Goal: Communication & Community: Answer question/provide support

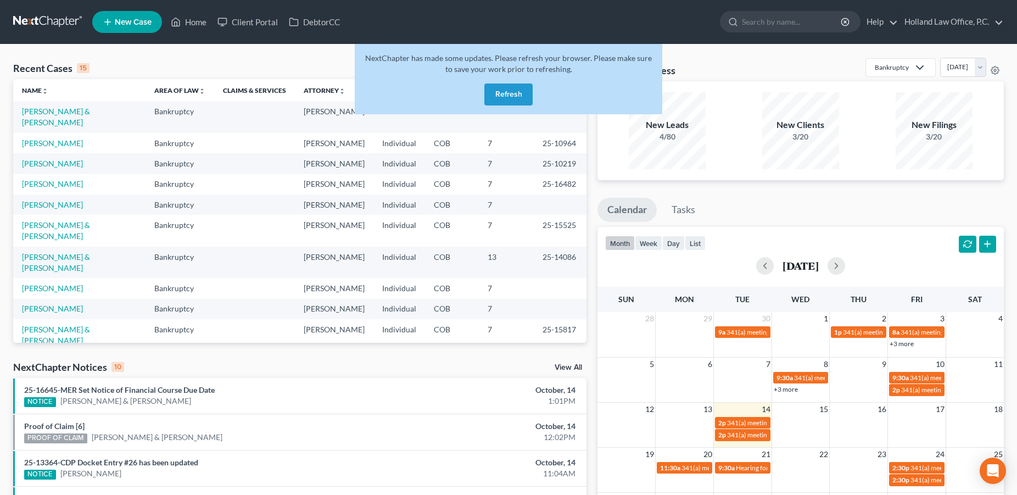
click at [511, 93] on button "Refresh" at bounding box center [509, 94] width 48 height 22
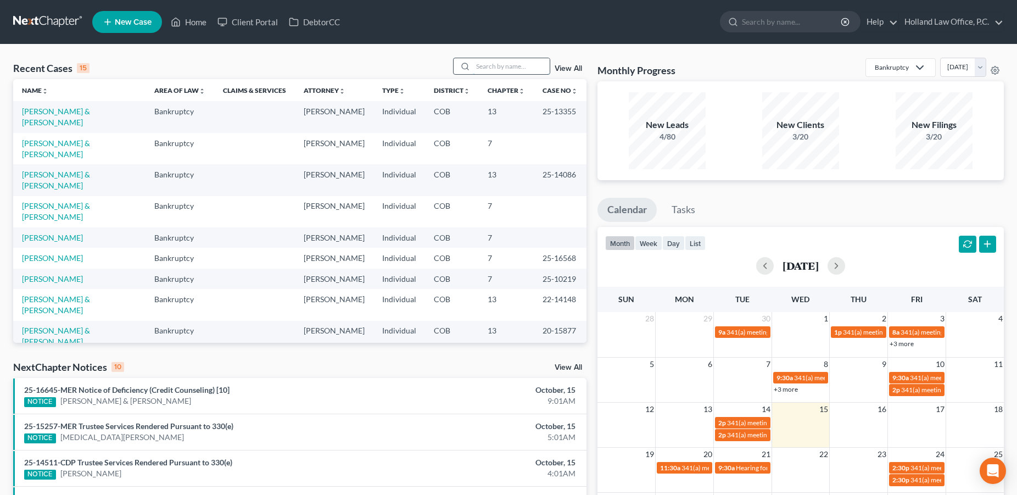
click at [481, 68] on input "search" at bounding box center [511, 66] width 77 height 16
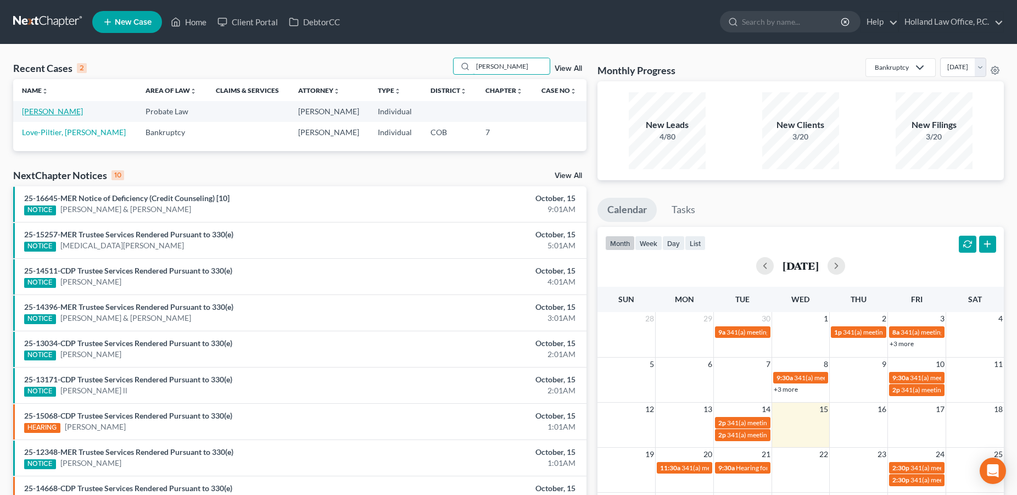
type input "[PERSON_NAME]"
click at [66, 113] on link "[PERSON_NAME]" at bounding box center [52, 111] width 61 height 9
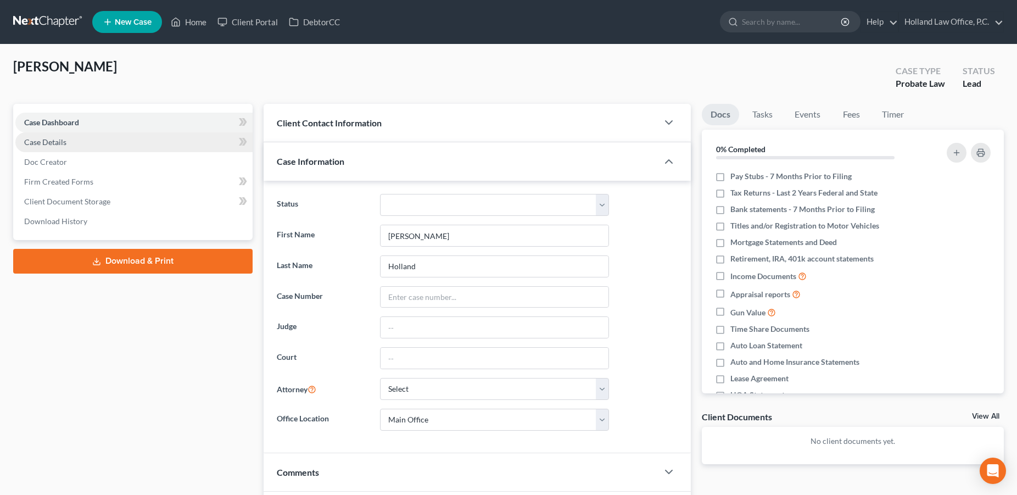
click at [64, 141] on span "Case Details" at bounding box center [45, 141] width 42 height 9
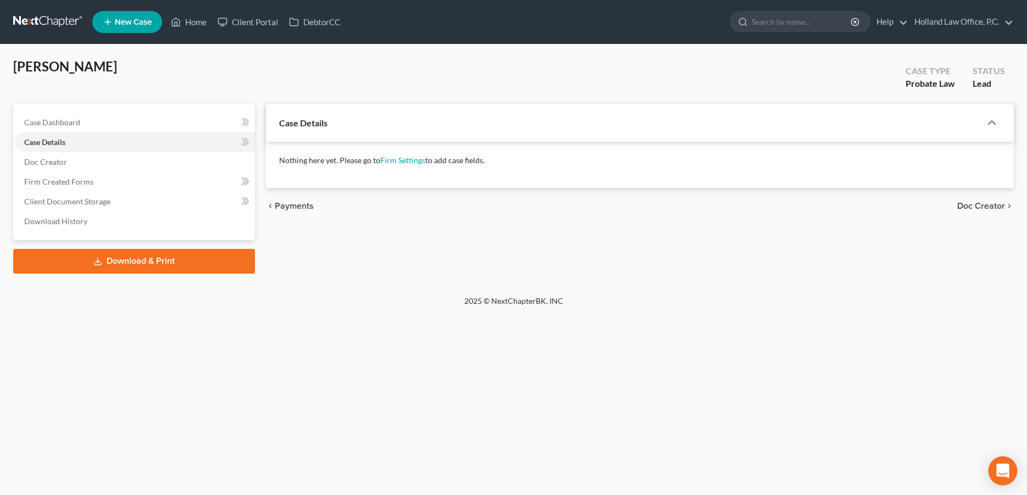
click at [1004, 472] on icon "Open Intercom Messenger" at bounding box center [1002, 471] width 13 height 14
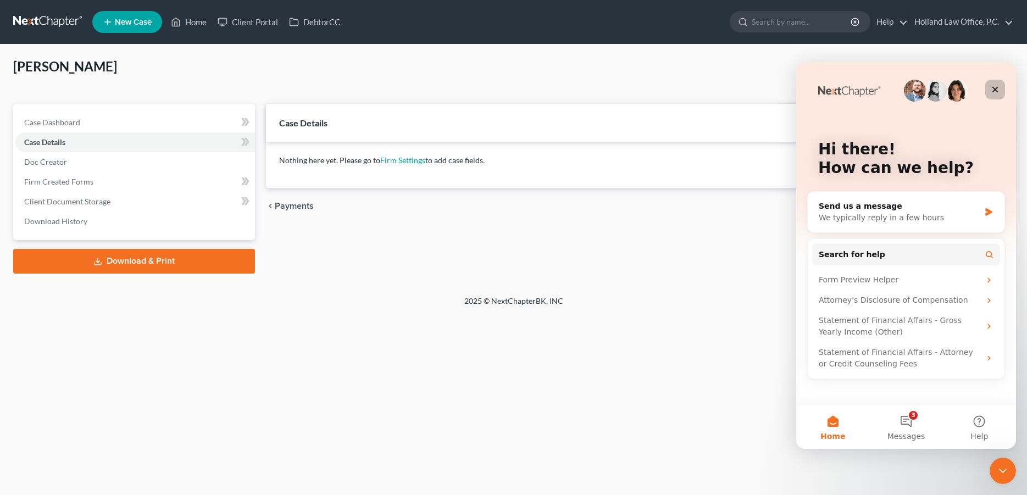
click at [998, 90] on icon "Close" at bounding box center [994, 89] width 9 height 9
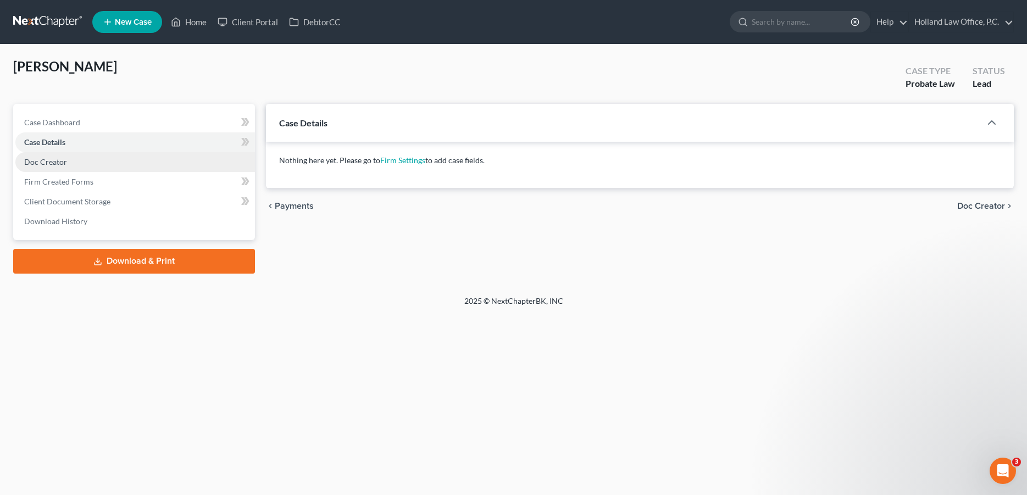
click at [51, 158] on span "Doc Creator" at bounding box center [45, 161] width 43 height 9
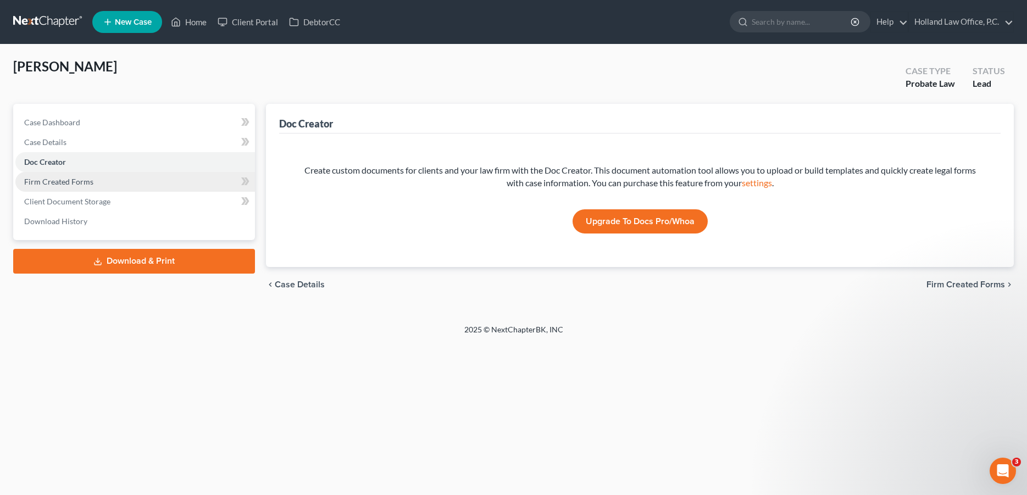
drag, startPoint x: 48, startPoint y: 177, endPoint x: 49, endPoint y: 183, distance: 5.6
click at [48, 177] on link "Firm Created Forms" at bounding box center [135, 182] width 240 height 20
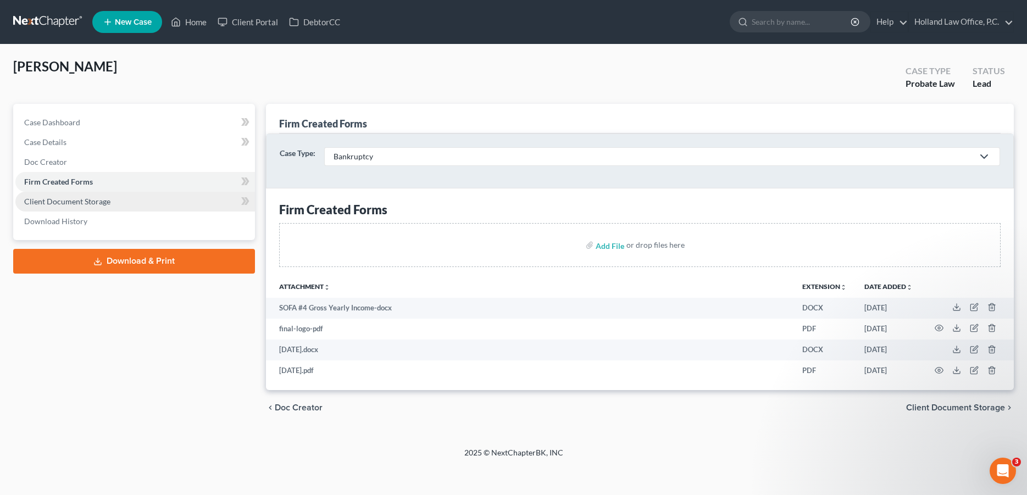
click at [53, 199] on span "Client Document Storage" at bounding box center [67, 201] width 86 height 9
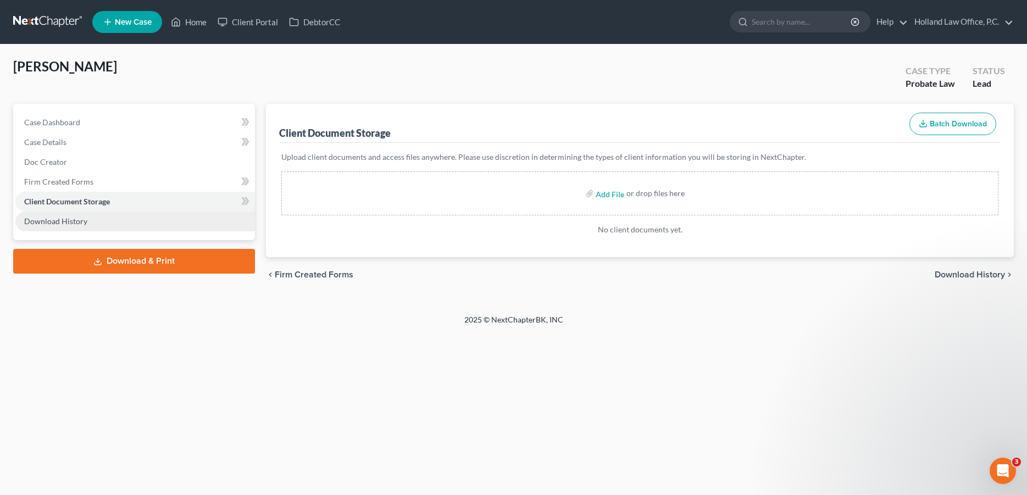
click at [70, 221] on span "Download History" at bounding box center [55, 220] width 63 height 9
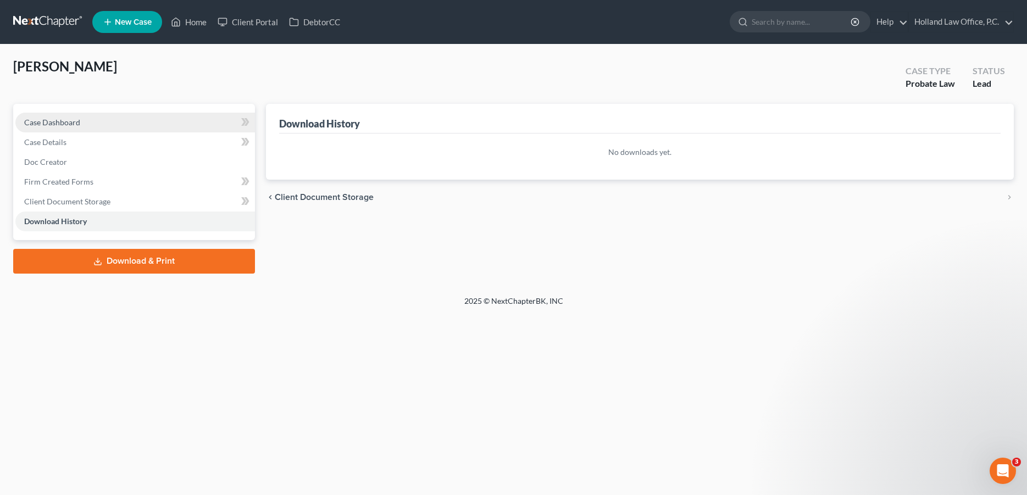
click at [63, 119] on span "Case Dashboard" at bounding box center [52, 122] width 56 height 9
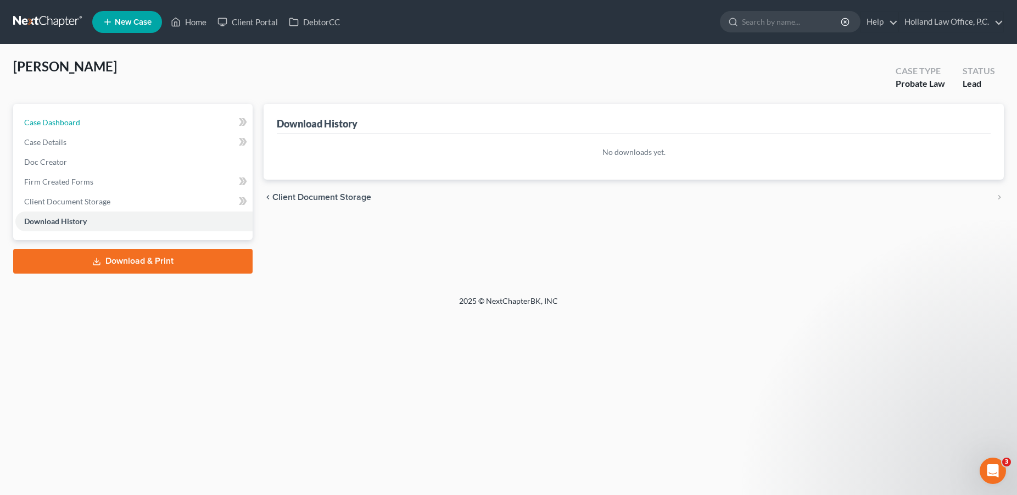
select select "8"
select select "0"
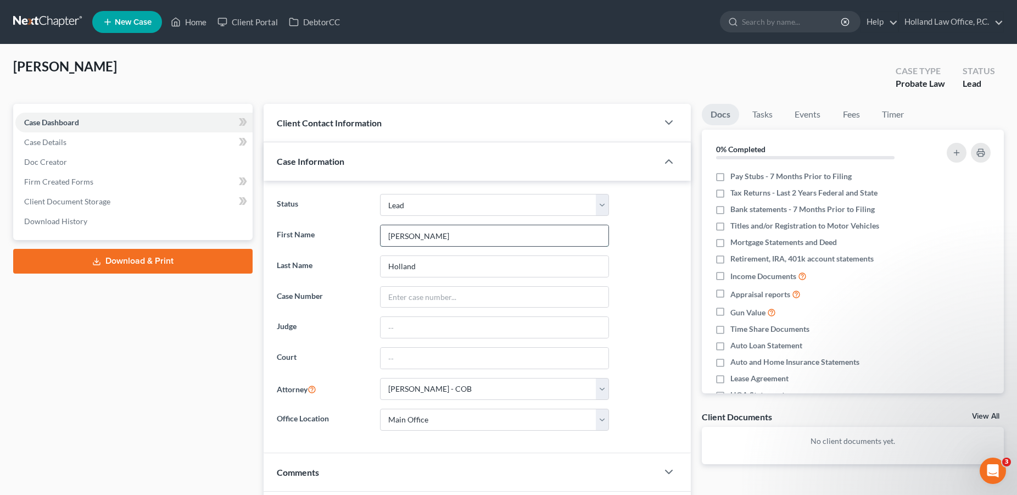
drag, startPoint x: 420, startPoint y: 235, endPoint x: 381, endPoint y: 236, distance: 38.5
click at [381, 236] on input "[PERSON_NAME]" at bounding box center [495, 235] width 229 height 21
type input "Delete"
drag, startPoint x: 424, startPoint y: 270, endPoint x: 376, endPoint y: 268, distance: 48.4
click at [381, 268] on input "Holland" at bounding box center [495, 266] width 229 height 21
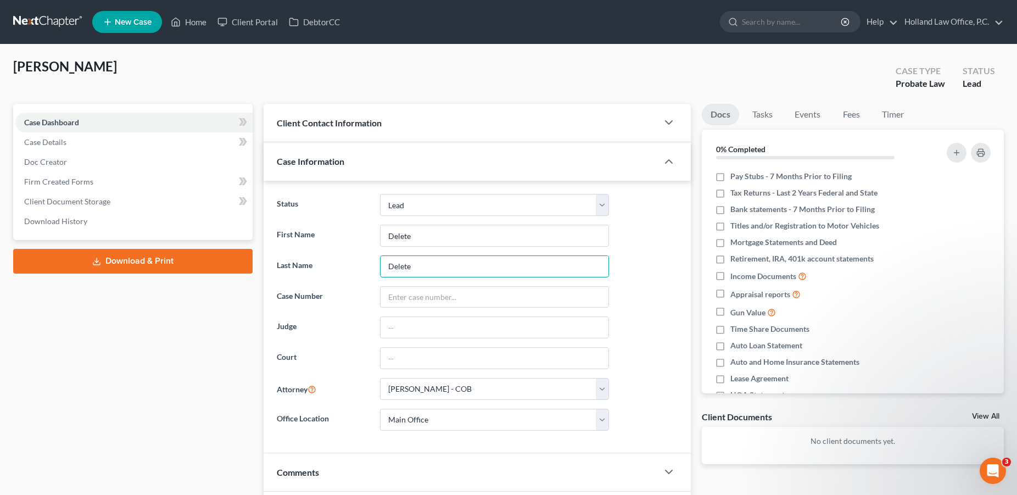
type input "Delete"
click at [206, 65] on div "[PERSON_NAME] Upgraded Case Type Probate Law Status Lead" at bounding box center [508, 81] width 991 height 46
click at [169, 63] on div "[PERSON_NAME] Upgraded Case Type Probate Law Status Lead" at bounding box center [508, 81] width 991 height 46
click at [198, 25] on link "Home" at bounding box center [188, 22] width 47 height 20
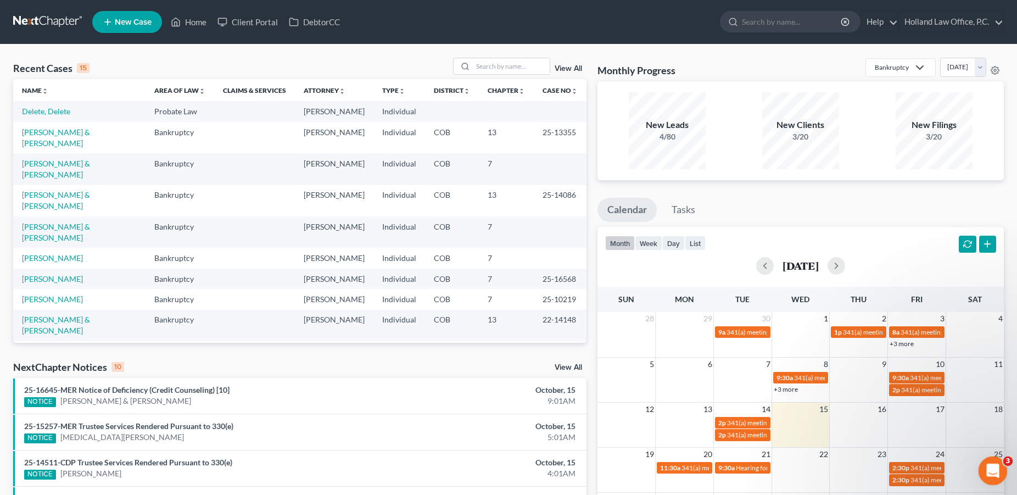
click at [991, 470] on icon "Open Intercom Messenger" at bounding box center [992, 469] width 18 height 18
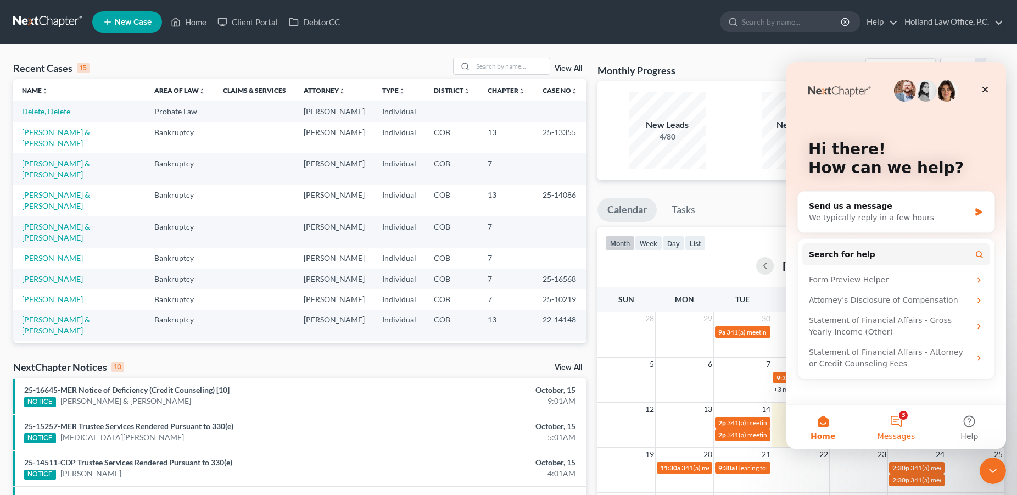
click at [899, 422] on button "3 Messages" at bounding box center [896, 427] width 73 height 44
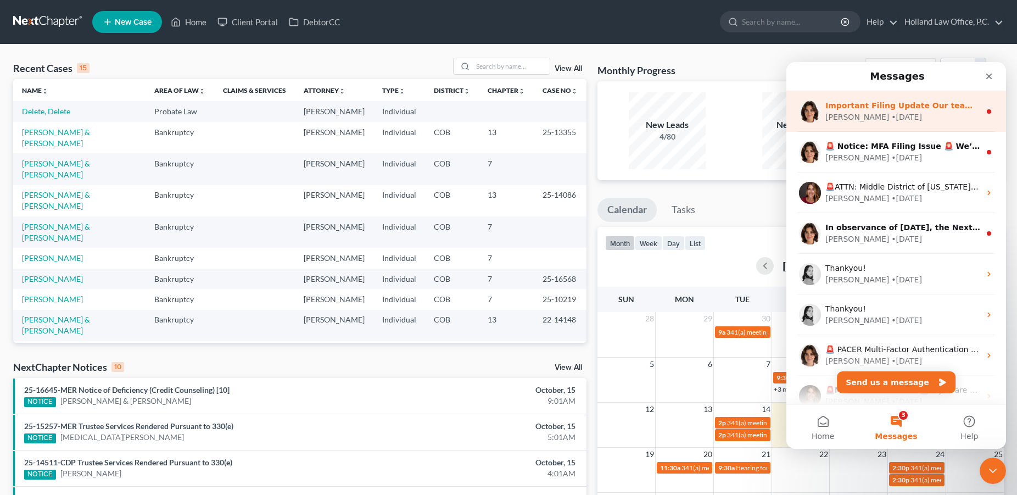
click at [892, 118] on div "[PERSON_NAME] • [DATE]" at bounding box center [903, 118] width 155 height 12
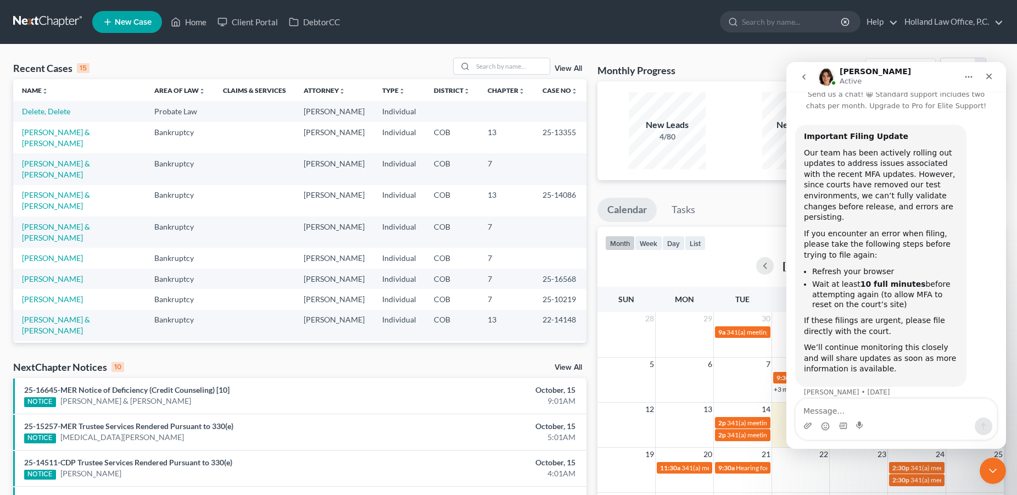
scroll to position [25, 0]
click at [988, 80] on icon "Close" at bounding box center [989, 76] width 9 height 9
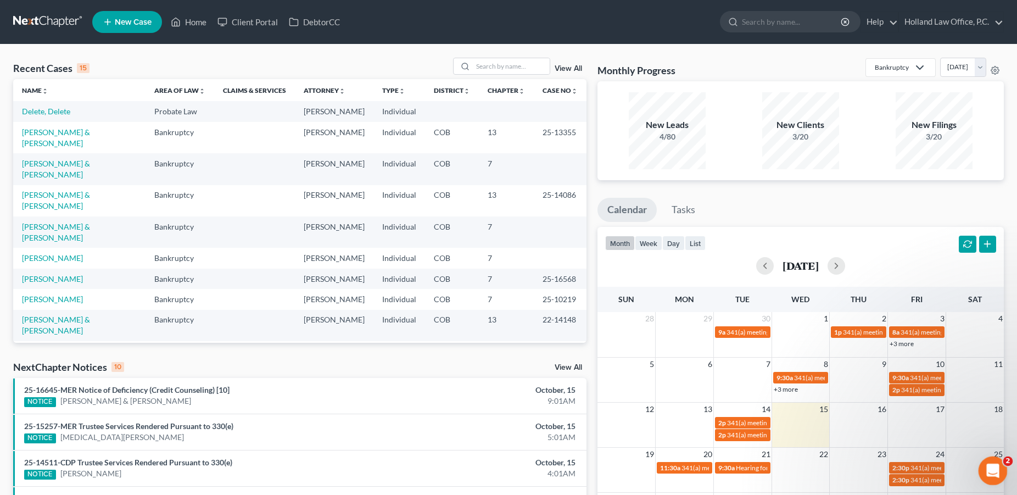
drag, startPoint x: 988, startPoint y: 470, endPoint x: 1904, endPoint y: 905, distance: 1014.3
click at [988, 470] on icon "Open Intercom Messenger" at bounding box center [992, 469] width 18 height 18
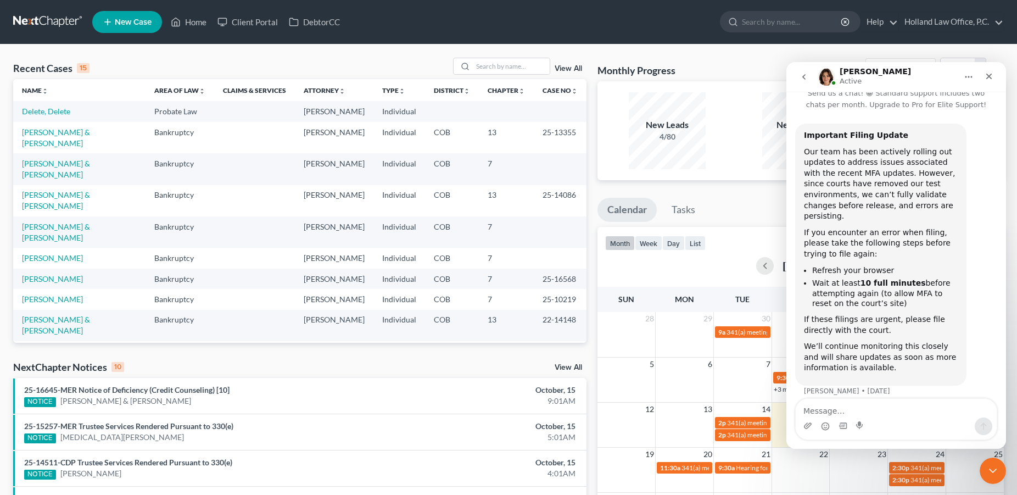
click at [869, 421] on div "Intercom messenger" at bounding box center [896, 426] width 201 height 18
click at [862, 413] on textarea "Message…" at bounding box center [896, 408] width 201 height 19
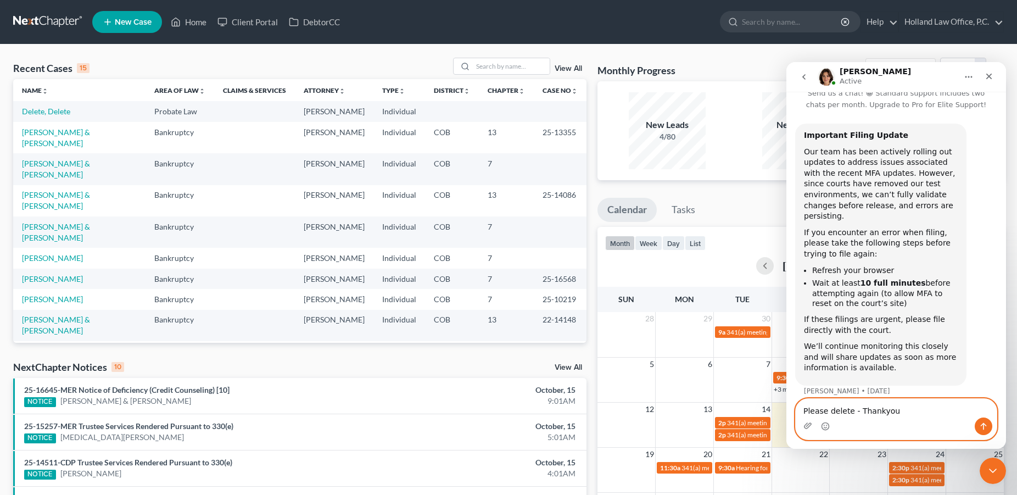
type textarea "Please delete - Thankyou"
click at [985, 431] on button "Send a message…" at bounding box center [984, 426] width 18 height 18
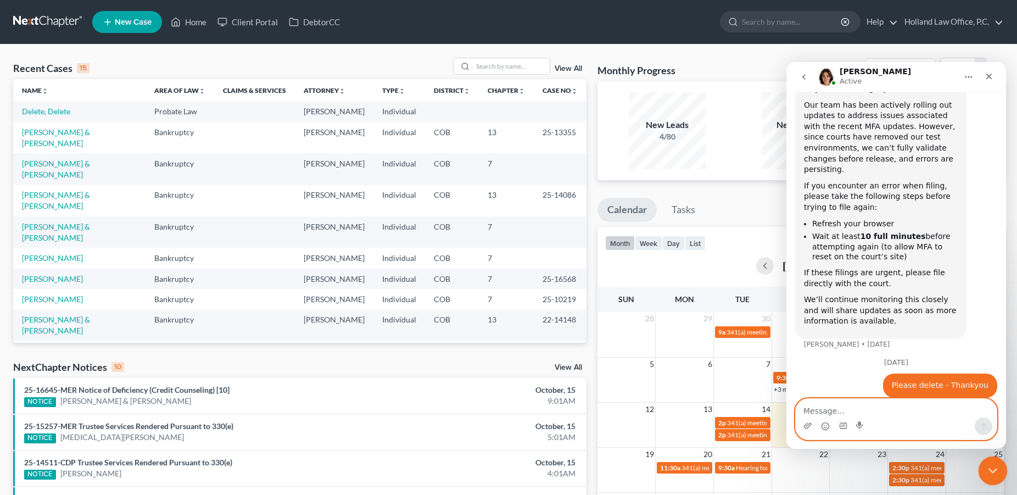
scroll to position [72, 0]
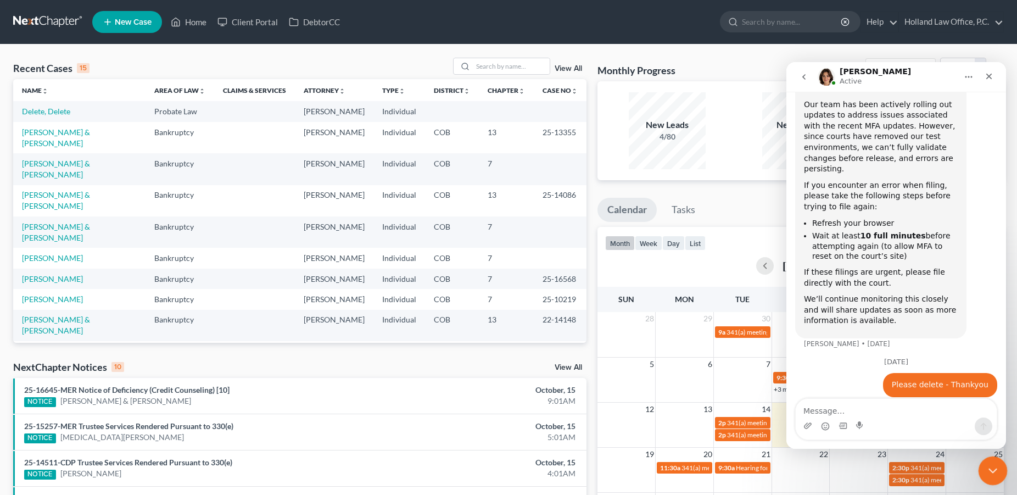
click at [987, 472] on icon "Close Intercom Messenger" at bounding box center [991, 469] width 13 height 13
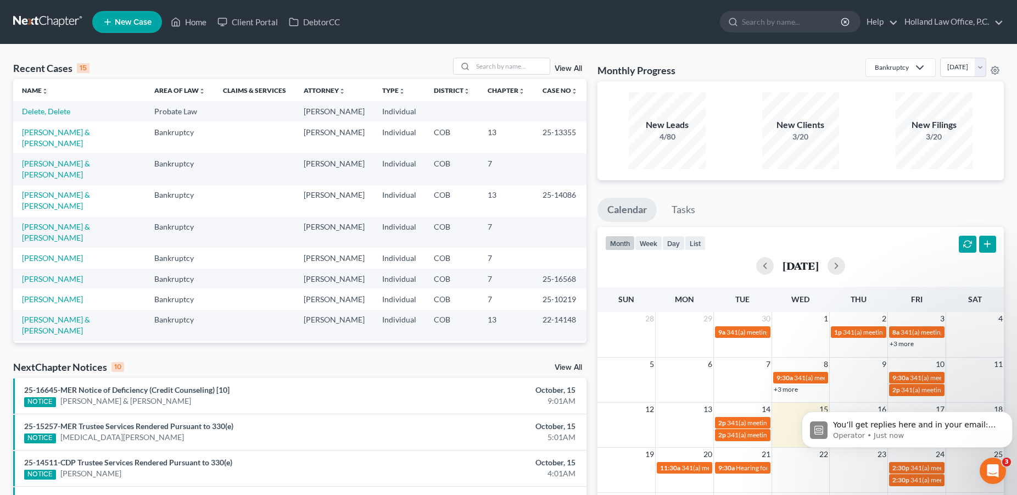
scroll to position [142, 0]
click at [492, 70] on input "search" at bounding box center [511, 66] width 77 height 16
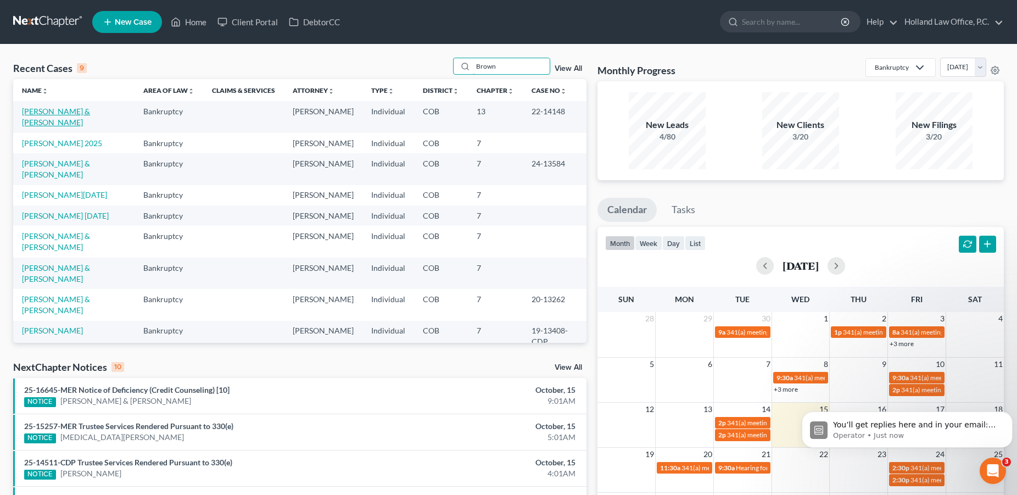
type input "Brown"
click at [59, 114] on link "[PERSON_NAME] & [PERSON_NAME]" at bounding box center [56, 117] width 68 height 20
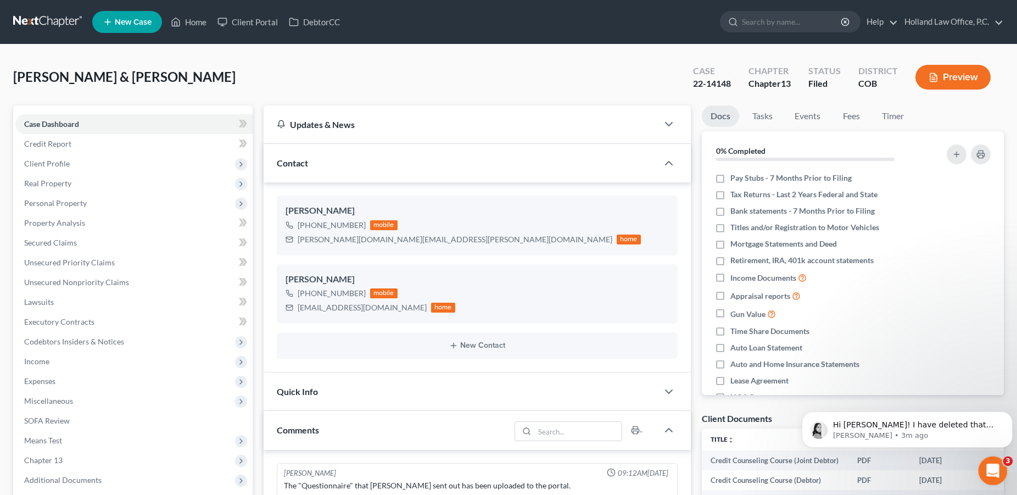
click at [993, 470] on icon "Open Intercom Messenger" at bounding box center [992, 469] width 8 height 9
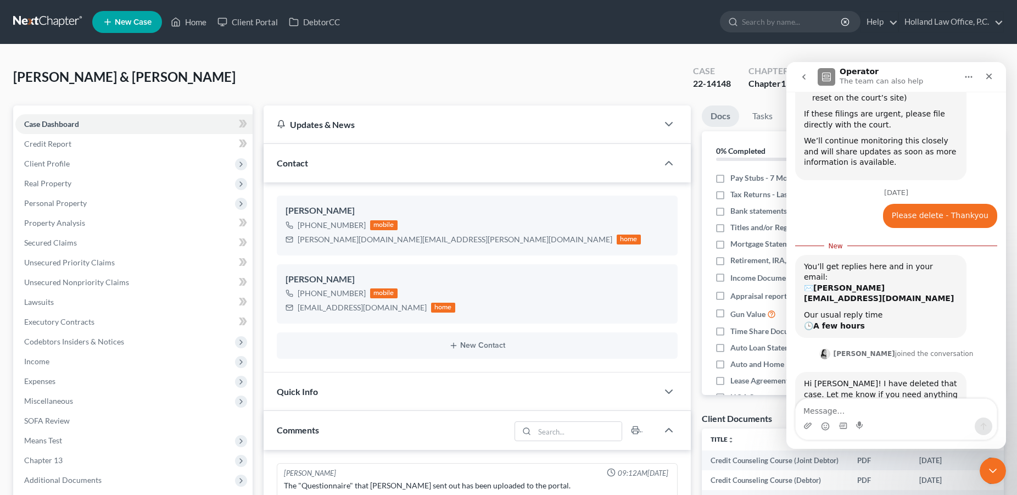
scroll to position [230, 0]
type textarea "Thankyou"
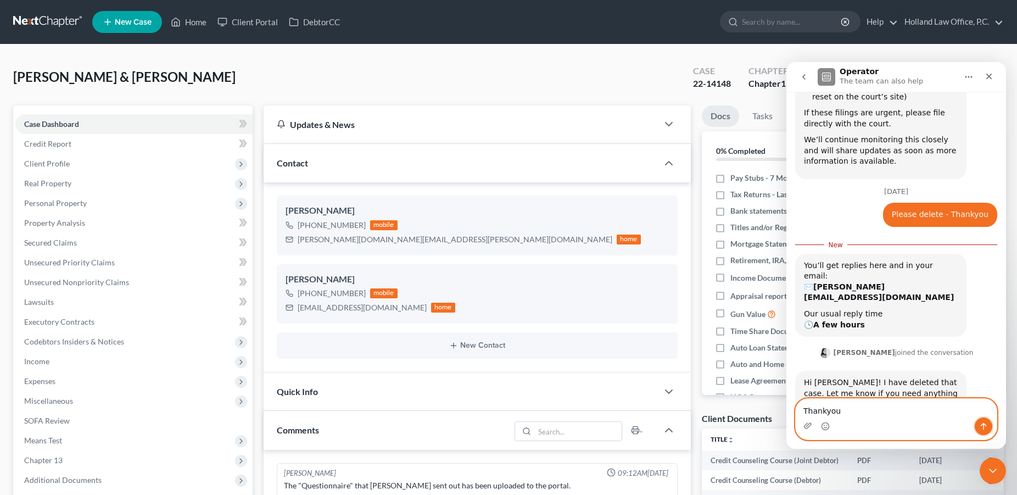
click at [982, 424] on icon "Send a message…" at bounding box center [983, 426] width 9 height 9
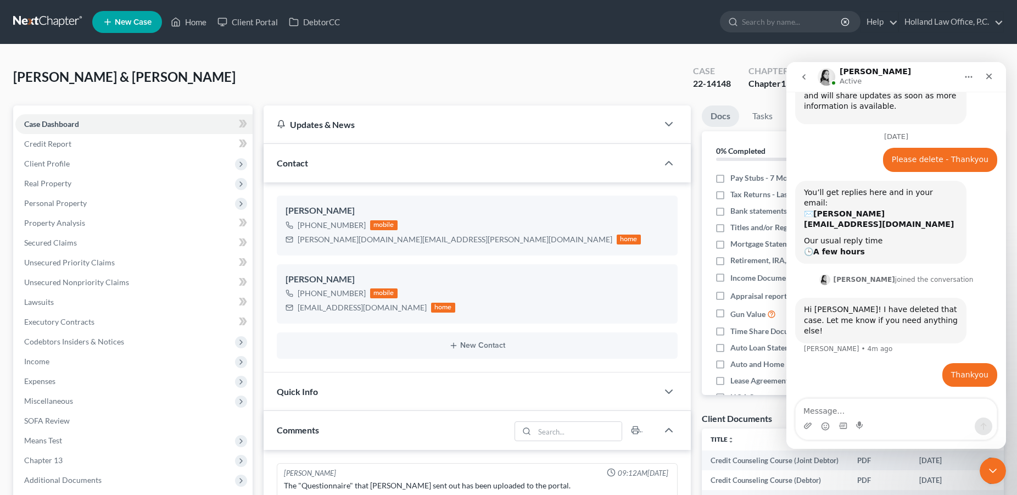
scroll to position [244, 0]
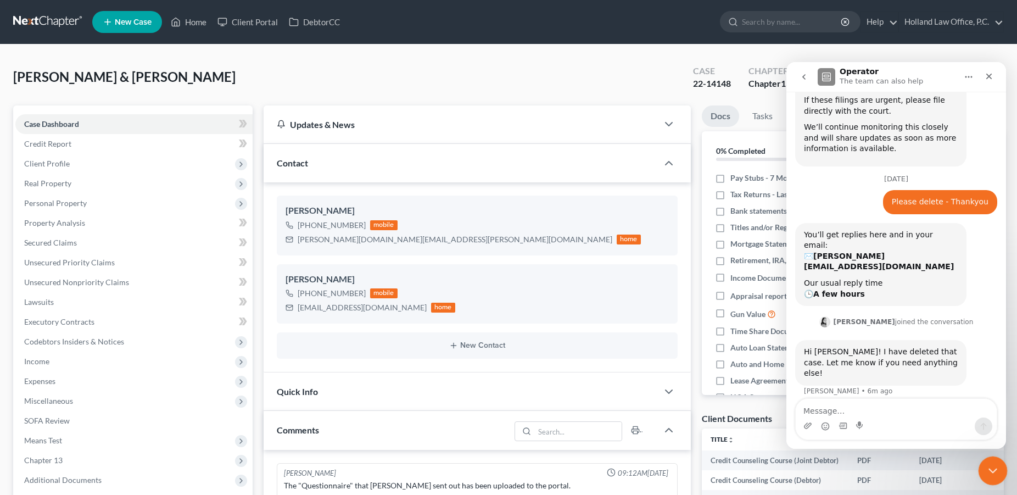
click at [993, 474] on icon "Close Intercom Messenger" at bounding box center [991, 469] width 13 height 13
